Goal: Task Accomplishment & Management: Complete application form

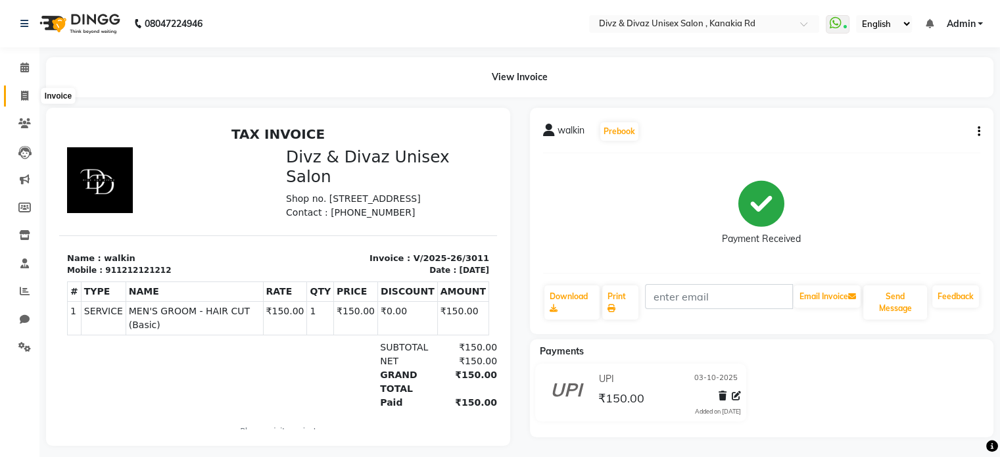
click at [22, 93] on icon at bounding box center [24, 96] width 7 height 10
select select "7588"
select select "service"
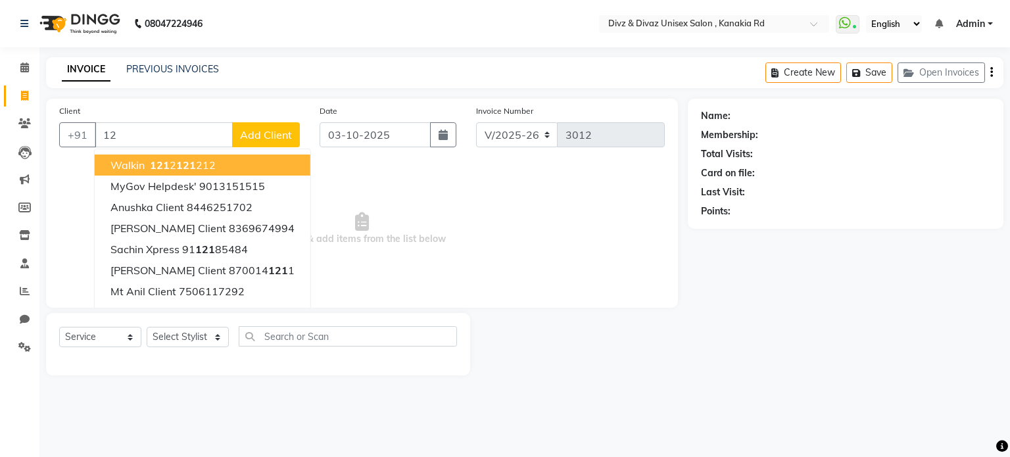
type input "1"
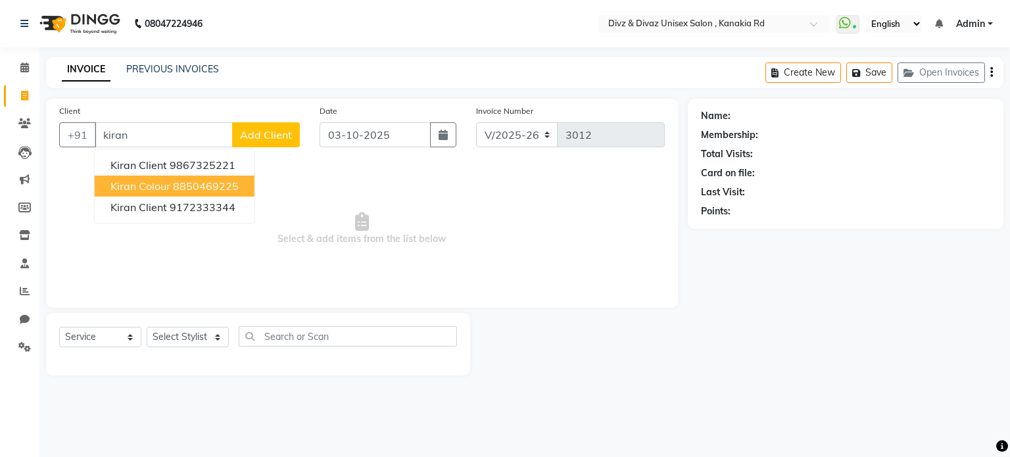
click at [139, 193] on button "Kiran colour 8850469225" at bounding box center [175, 186] width 160 height 21
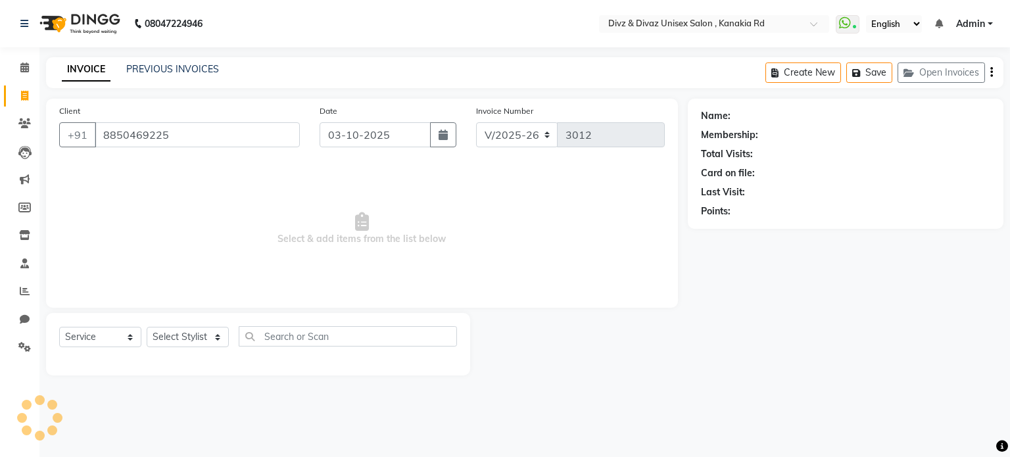
type input "8850469225"
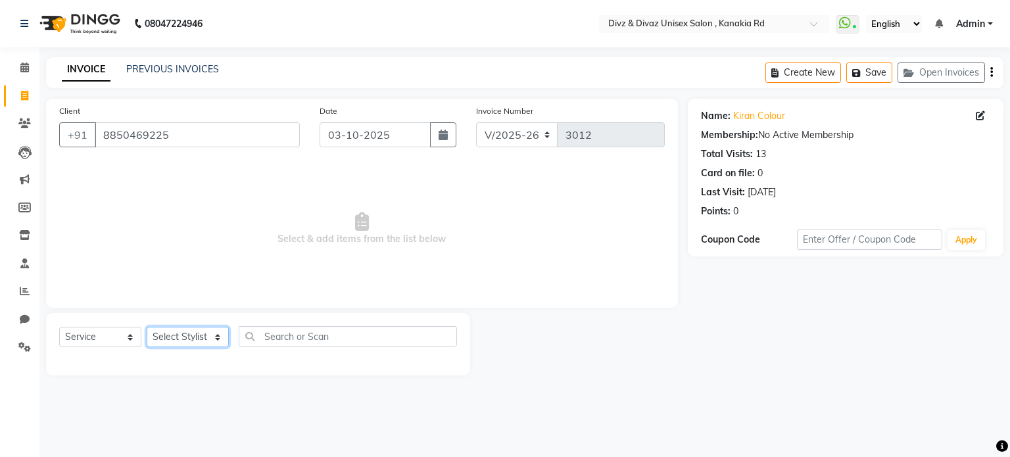
click at [207, 333] on select "Select Stylist [PERSON_NAME] Kailash [PERSON_NAME] Prem [PERSON_NAME]" at bounding box center [188, 337] width 82 height 20
select select "67195"
click at [147, 328] on select "Select Stylist [PERSON_NAME] Kailash [PERSON_NAME] Prem [PERSON_NAME]" at bounding box center [188, 337] width 82 height 20
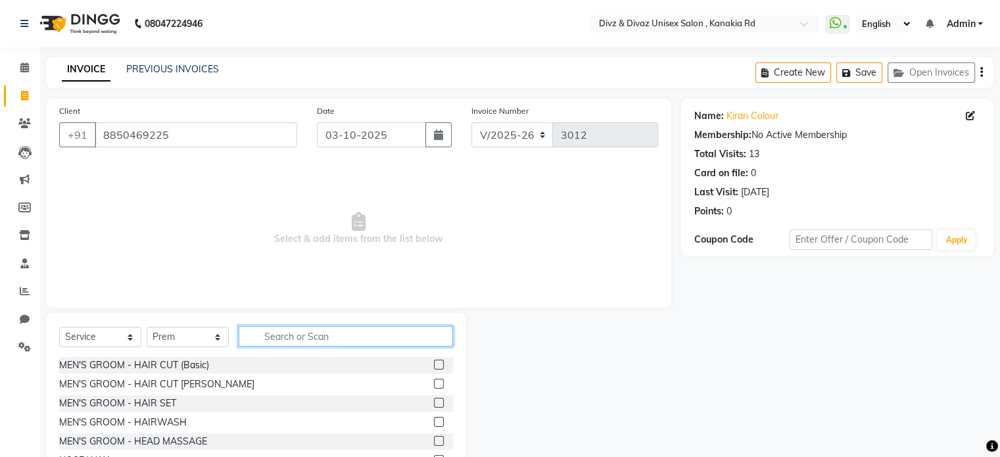
click at [296, 330] on input "text" at bounding box center [346, 336] width 214 height 20
type input "[PERSON_NAME]"
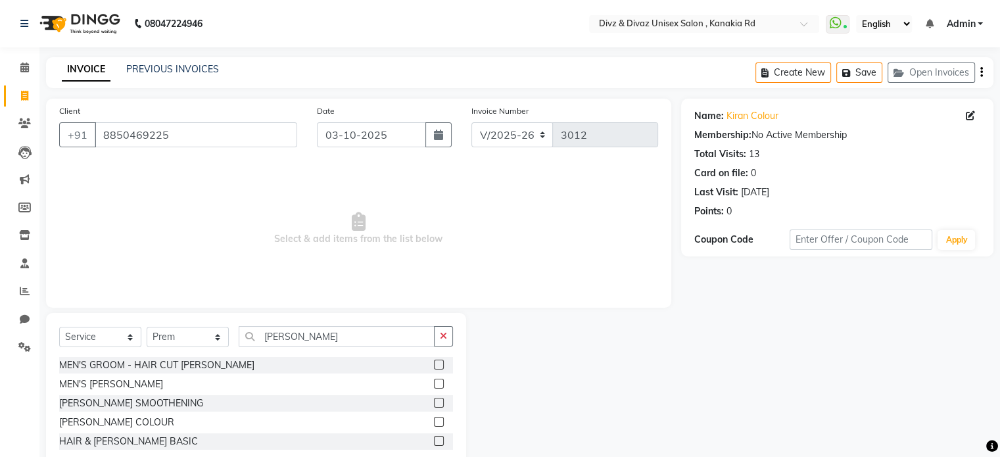
click at [437, 383] on label at bounding box center [439, 384] width 10 height 10
click at [437, 383] on input "checkbox" at bounding box center [438, 384] width 9 height 9
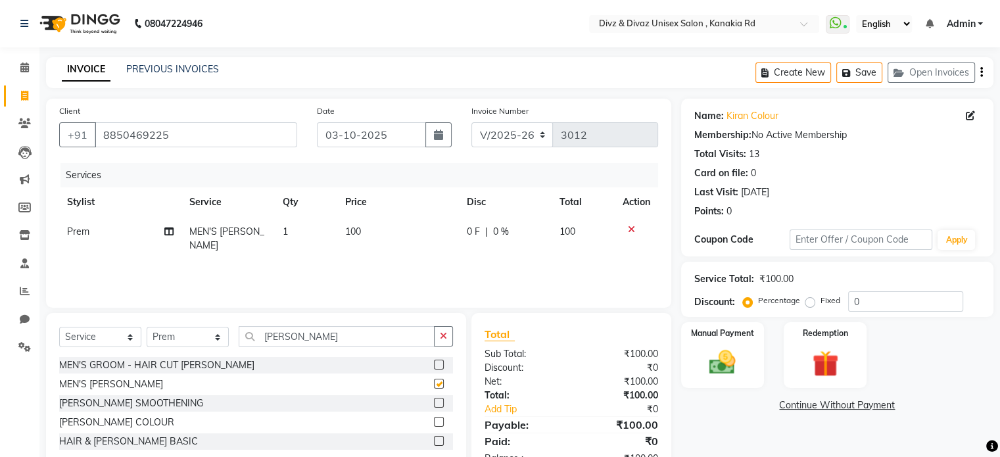
checkbox input "false"
click at [720, 357] on img at bounding box center [723, 363] width 44 height 32
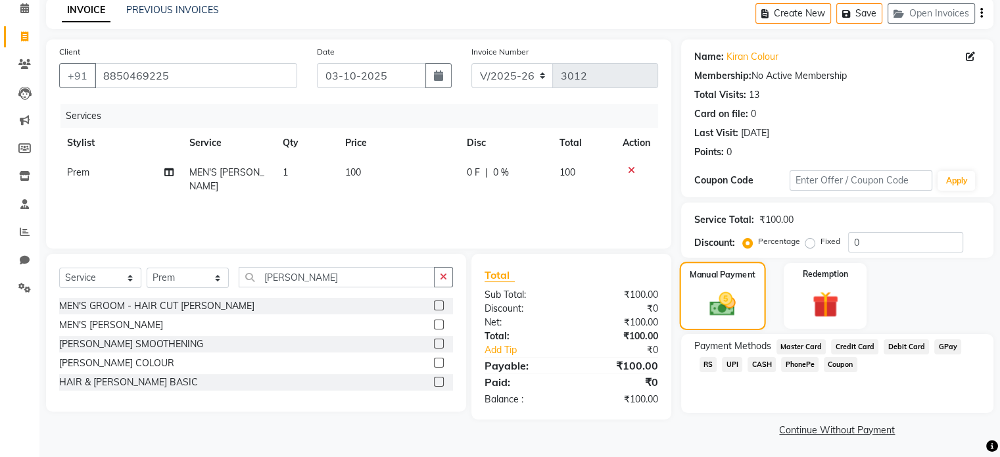
scroll to position [61, 0]
click at [722, 359] on span "UPI" at bounding box center [732, 363] width 20 height 15
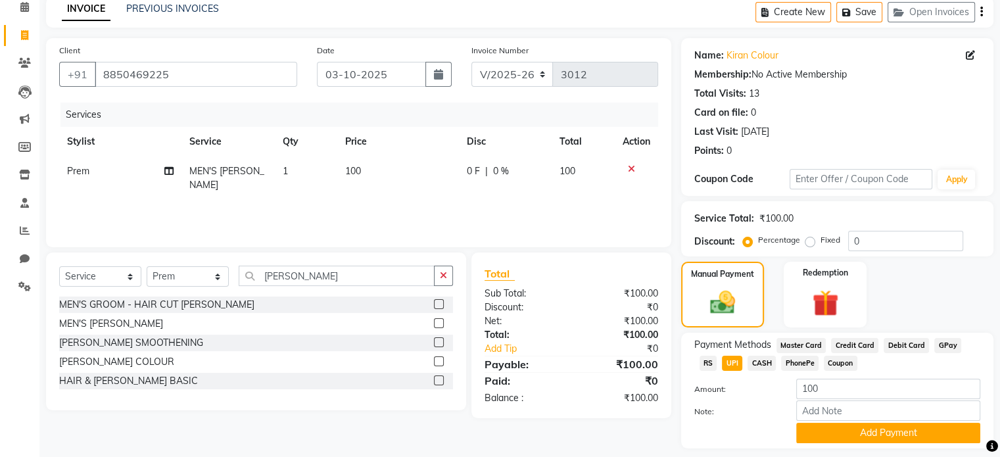
click at [748, 362] on span "CASH" at bounding box center [762, 363] width 28 height 15
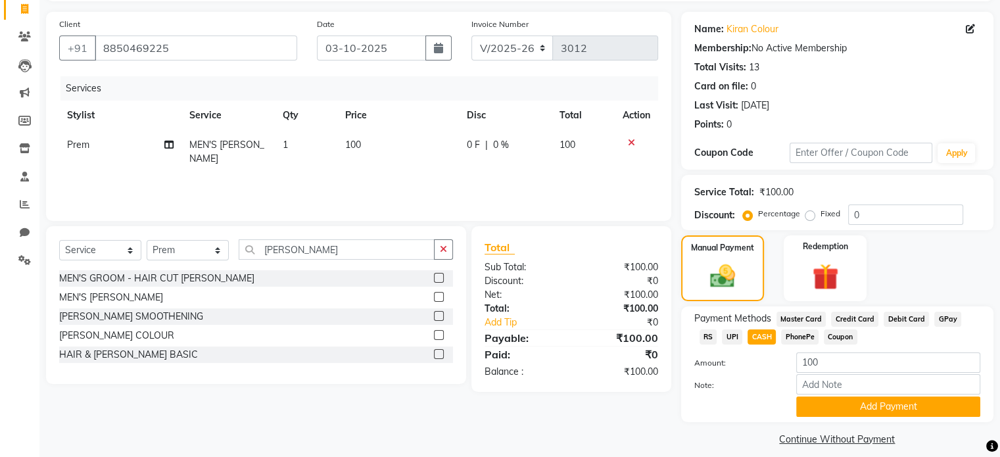
scroll to position [100, 0]
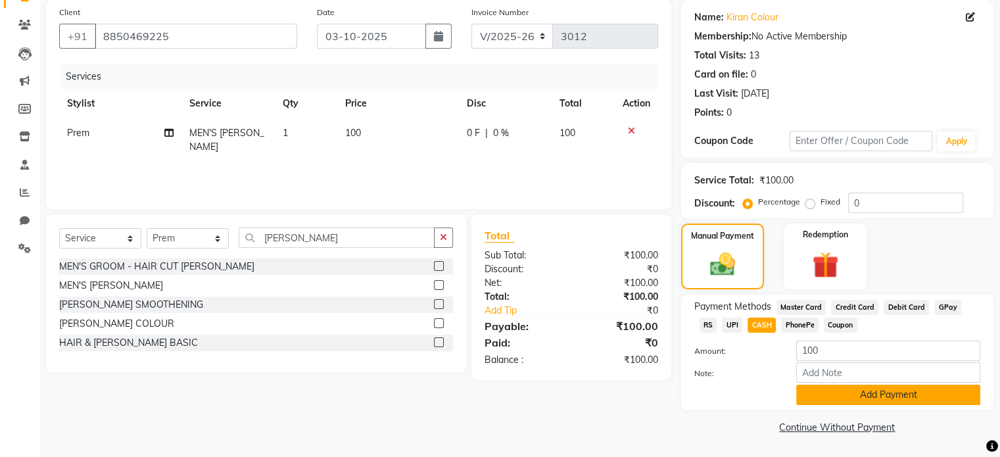
click at [813, 391] on button "Add Payment" at bounding box center [889, 395] width 184 height 20
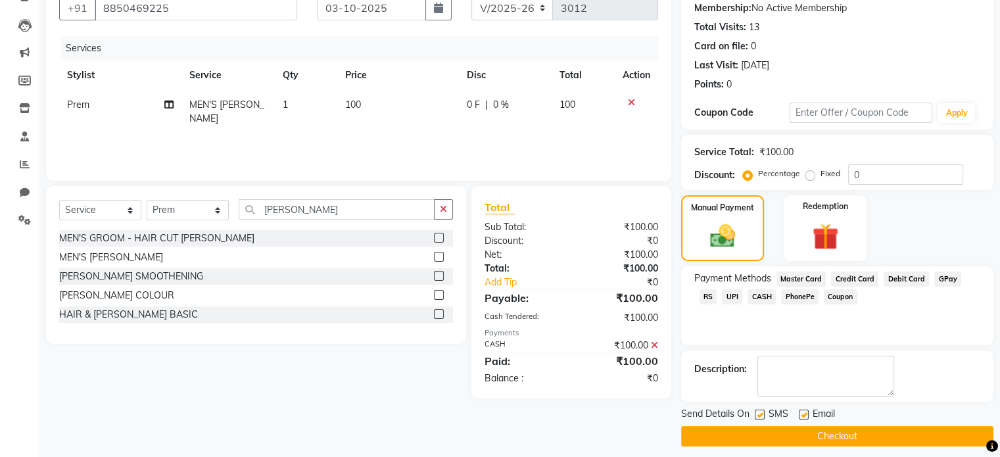
scroll to position [135, 0]
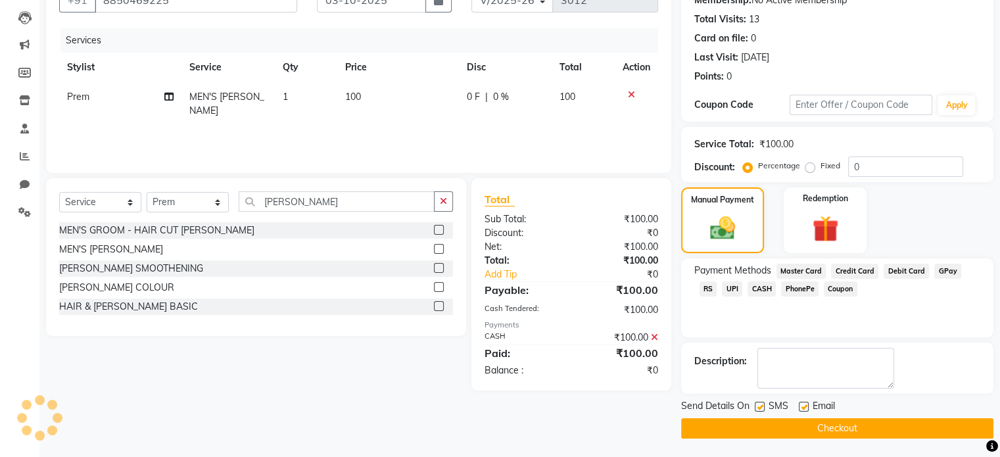
click at [846, 422] on button "Checkout" at bounding box center [837, 428] width 312 height 20
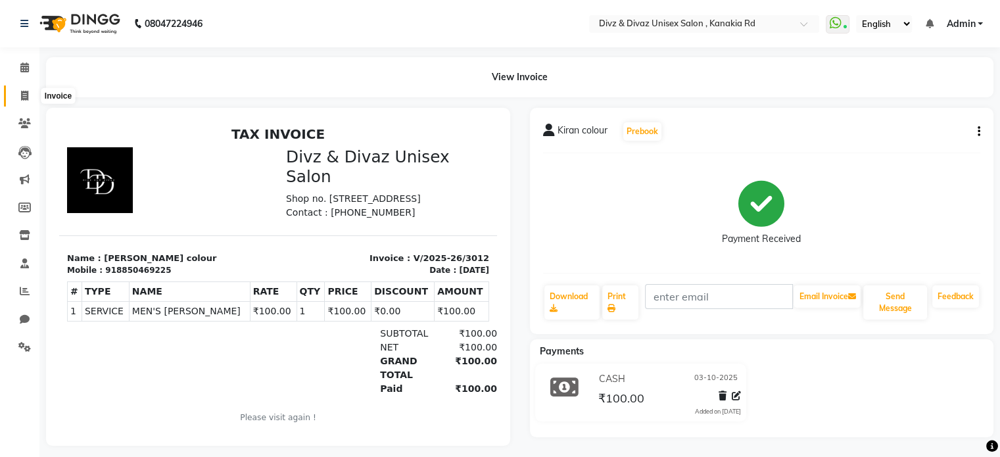
click at [24, 95] on icon at bounding box center [24, 96] width 7 height 10
select select "service"
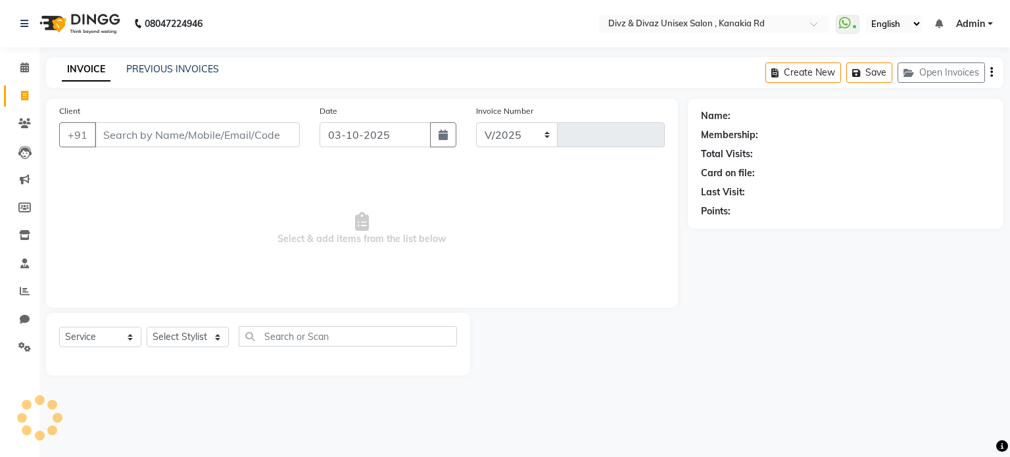
select select "7588"
type input "3013"
click at [111, 136] on input "Client" at bounding box center [197, 134] width 205 height 25
